Goal: Check status

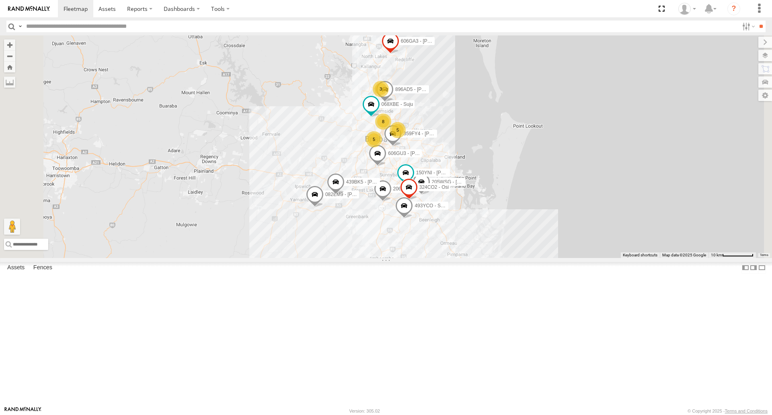
click at [0, 0] on span at bounding box center [0, 0] width 0 height 0
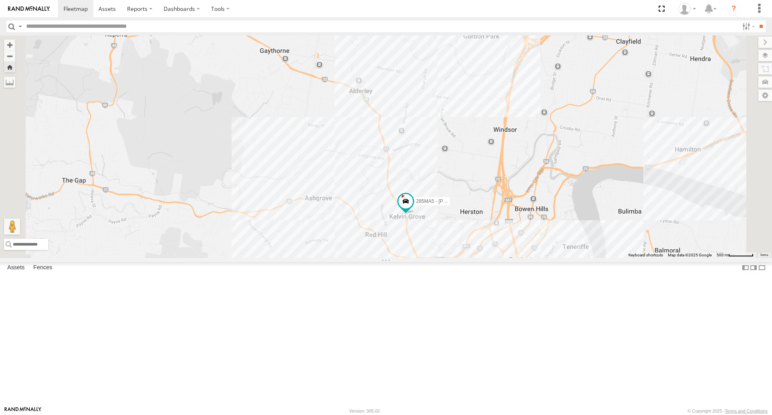
click at [494, 228] on div "285MA5 - [PERSON_NAME]" at bounding box center [386, 146] width 772 height 222
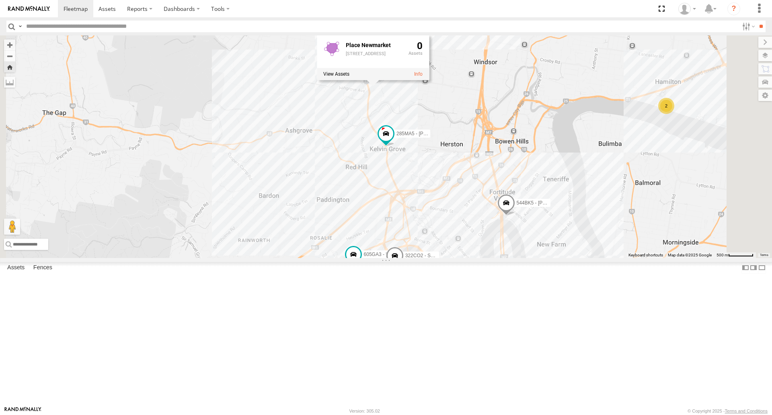
click at [524, 179] on div "605GA3 - [PERSON_NAME] Brider 815BG4 - Jayden 483FI5 - Waiting Repairs 322CO2 -…" at bounding box center [386, 146] width 772 height 222
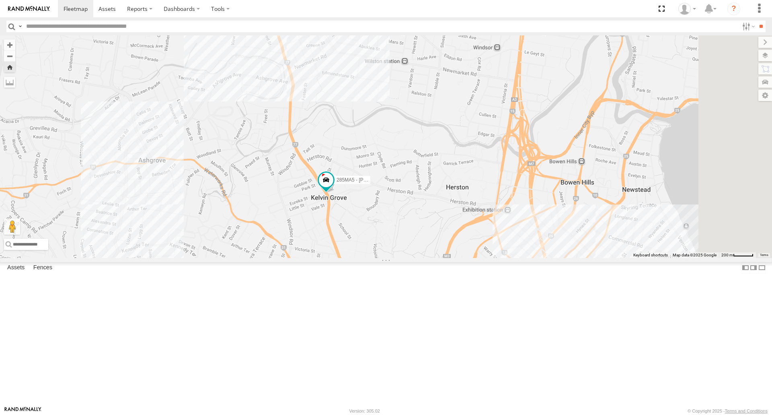
drag, startPoint x: 498, startPoint y: 246, endPoint x: 456, endPoint y: 302, distance: 69.6
click at [456, 257] on div "605GA3 - Jayden Brider 815BG4 - [PERSON_NAME] 483FI5 - Waiting Repairs 322CO2 -…" at bounding box center [386, 146] width 772 height 222
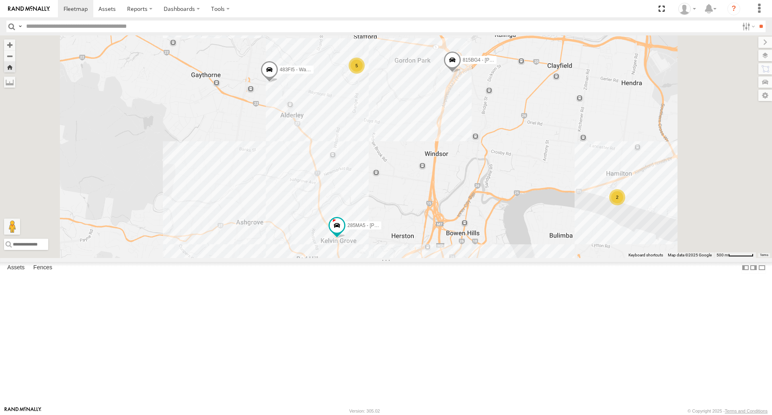
drag, startPoint x: 489, startPoint y: 240, endPoint x: 484, endPoint y: 276, distance: 36.1
click at [484, 257] on div "605GA3 - Jayden Brider 815BG4 - [PERSON_NAME] 483FI5 - Waiting Repairs 322CO2 -…" at bounding box center [386, 146] width 772 height 222
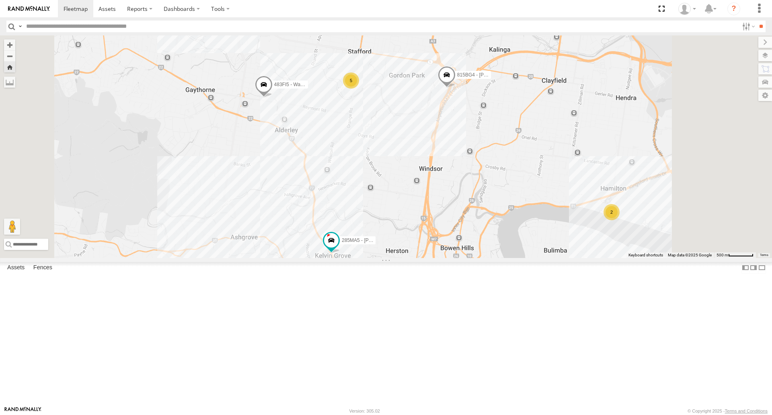
drag, startPoint x: 457, startPoint y: 241, endPoint x: 451, endPoint y: 257, distance: 17.4
click at [451, 257] on div "605GA3 - Jayden Brider 815BG4 - [PERSON_NAME] 483FI5 - Waiting Repairs 322CO2 -…" at bounding box center [386, 146] width 772 height 222
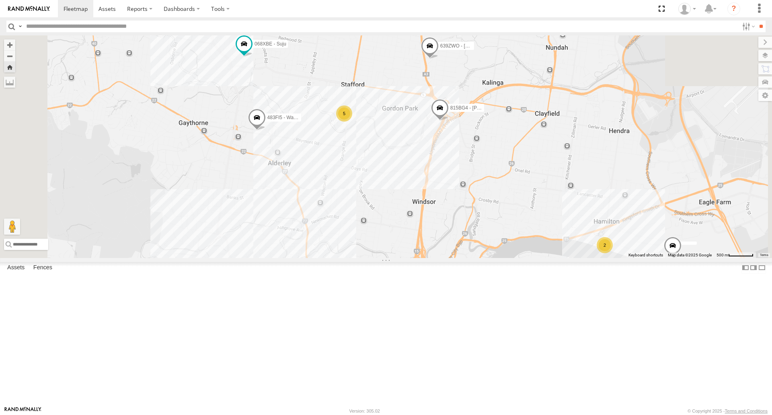
drag, startPoint x: 494, startPoint y: 95, endPoint x: 485, endPoint y: 103, distance: 11.4
click at [485, 103] on div "605GA3 - Jayden Brider 815BG4 - [PERSON_NAME] 483FI5 - Waiting Repairs 322CO2 -…" at bounding box center [386, 146] width 772 height 222
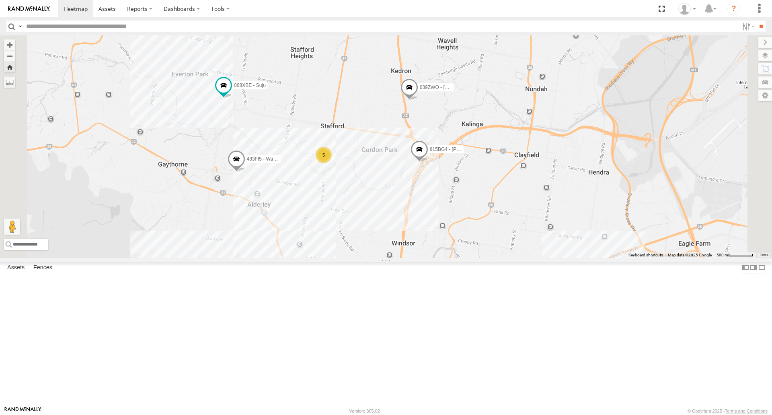
drag, startPoint x: 485, startPoint y: 103, endPoint x: 462, endPoint y: 151, distance: 53.6
click at [463, 146] on div "605GA3 - Jayden Brider 815BG4 - [PERSON_NAME] 483FI5 - Waiting Repairs 322CO2 -…" at bounding box center [386, 146] width 772 height 222
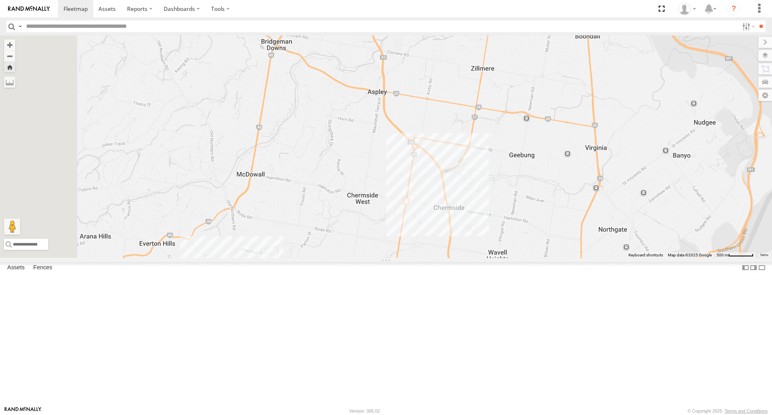
drag, startPoint x: 460, startPoint y: 158, endPoint x: 510, endPoint y: 371, distance: 219.1
click at [510, 257] on div "605GA3 - Jayden Brider 815BG4 - [PERSON_NAME] 483FI5 - Waiting Repairs 322CO2 -…" at bounding box center [386, 146] width 772 height 222
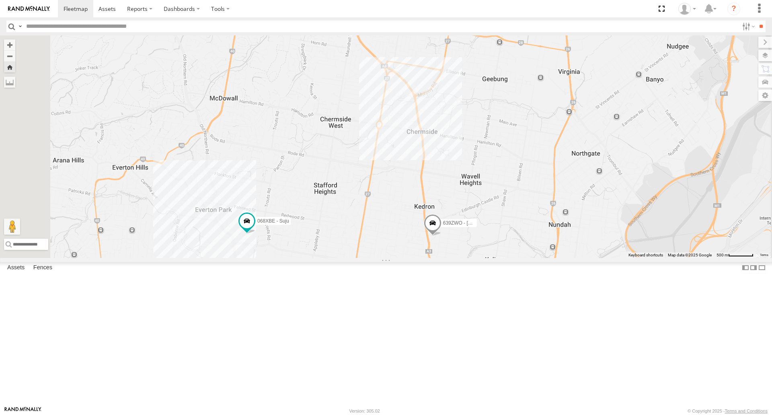
drag, startPoint x: 491, startPoint y: 308, endPoint x: 466, endPoint y: 246, distance: 67.2
click at [466, 246] on div "605GA3 - Jayden Brider 815BG4 - [PERSON_NAME] 483FI5 - Waiting Repairs 322CO2 -…" at bounding box center [386, 146] width 772 height 222
